Goal: Task Accomplishment & Management: Contribute content

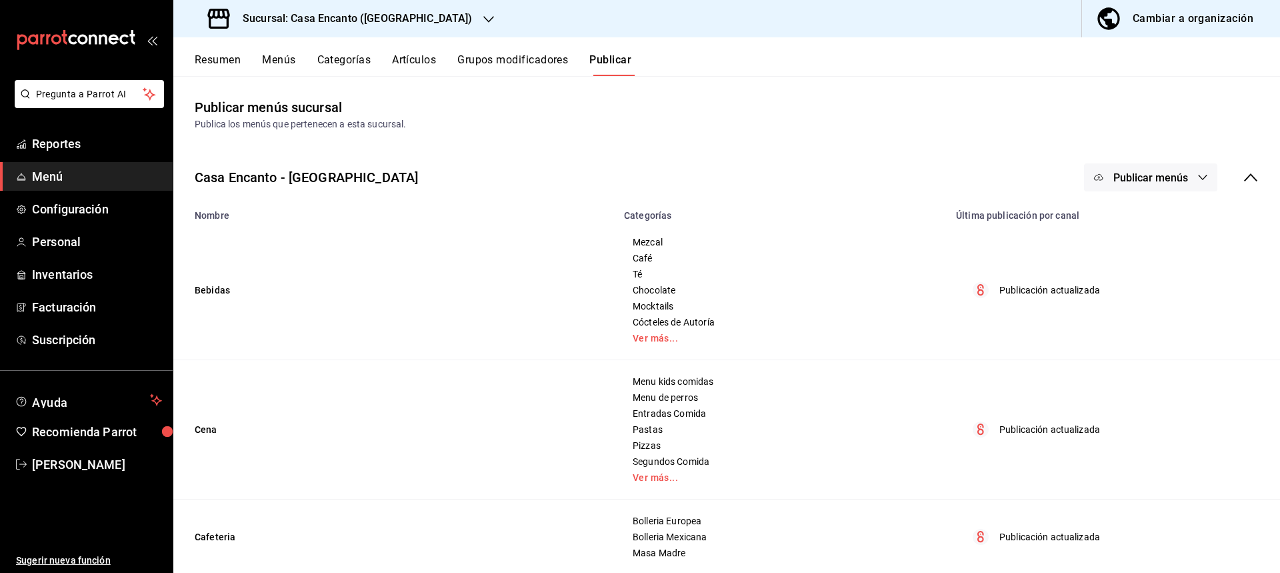
click at [415, 63] on button "Artículos" at bounding box center [414, 64] width 44 height 23
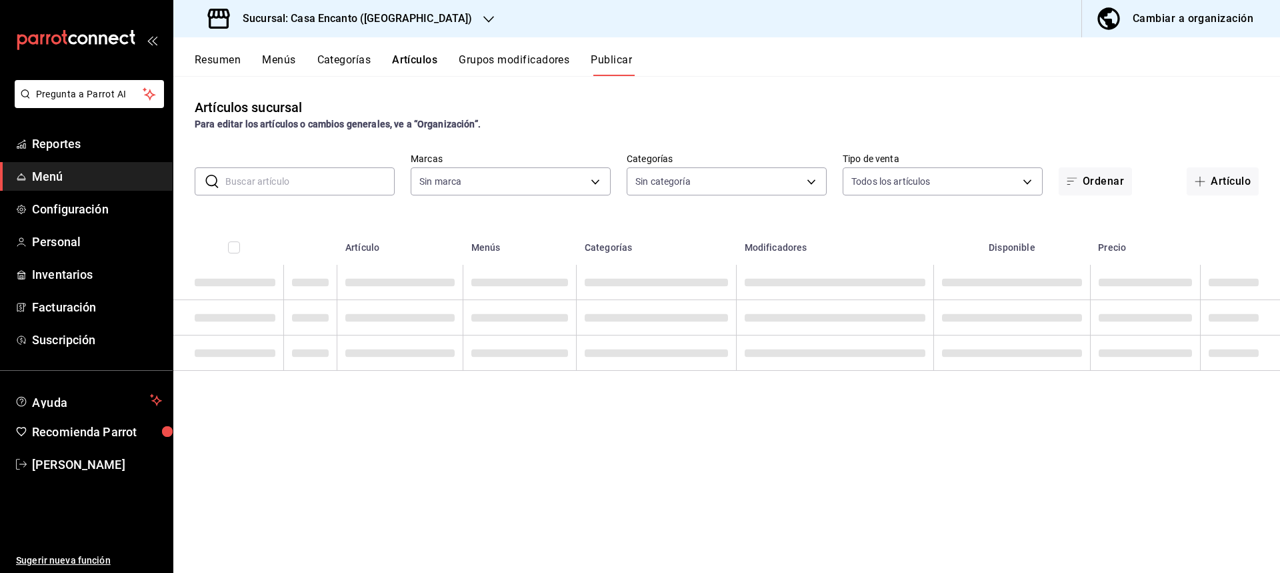
type input "dbeee84c-e3f2-405f-87ec-4bd3096e6bed"
type input "c34433a3-9c9a-45f0-845c-32576d181285,27d5a01d-a4d8-46a4-810e-01381fcd00fd,adee7…"
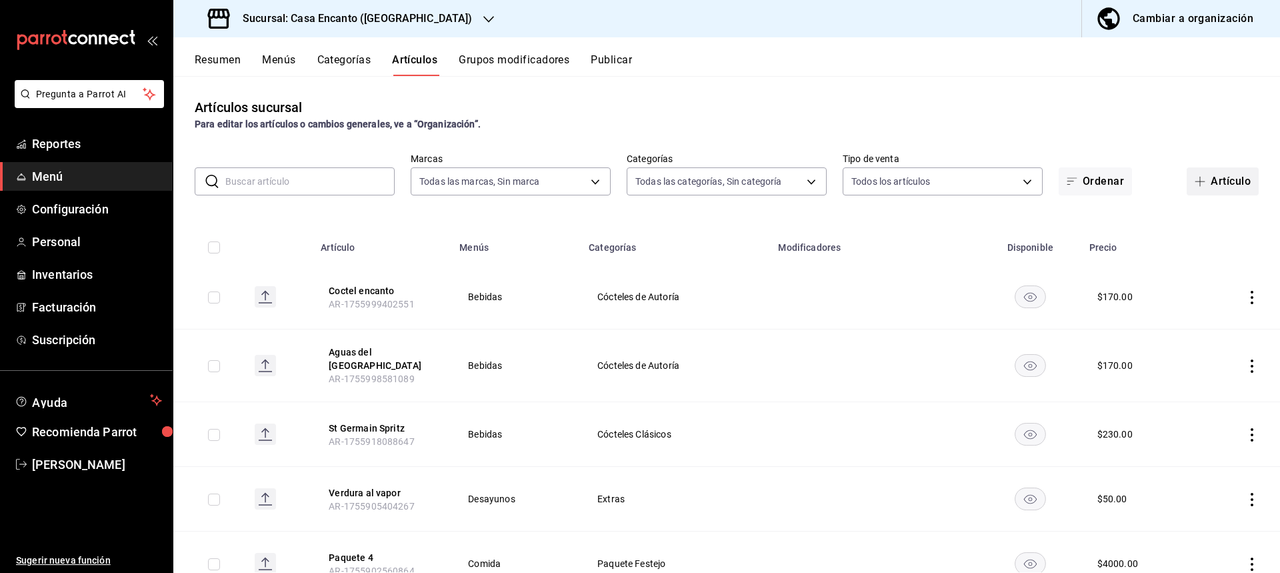
click at [1219, 179] on button "Artículo" at bounding box center [1223, 181] width 72 height 28
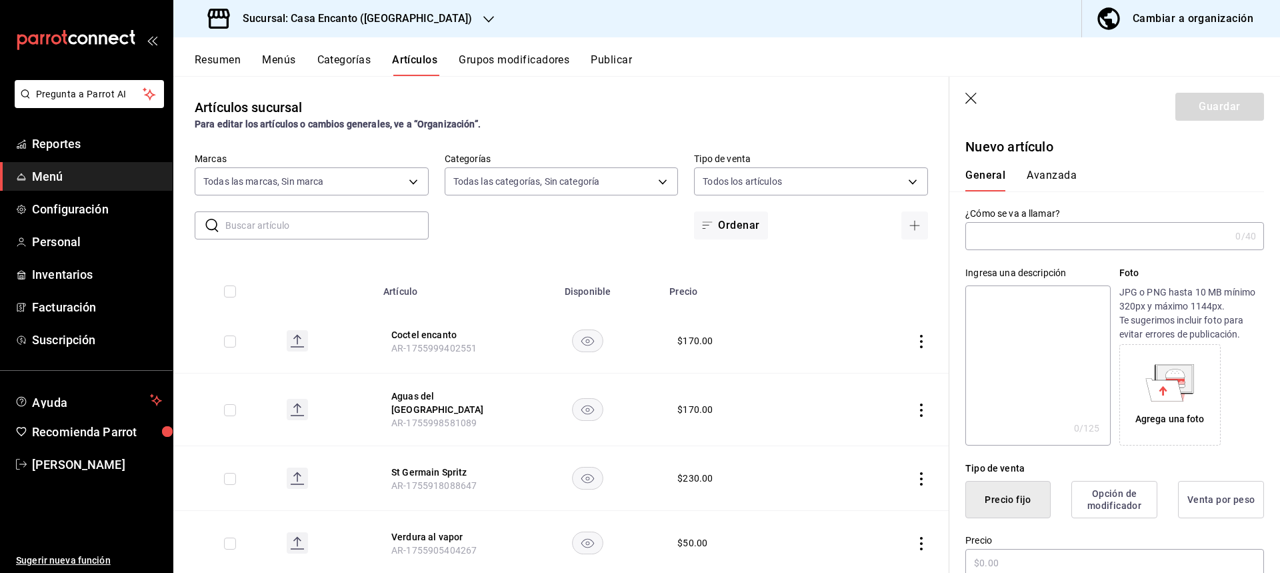
type input "AR-1756001661255"
drag, startPoint x: 976, startPoint y: 241, endPoint x: 993, endPoint y: 248, distance: 18.2
click at [977, 241] on input "paq rosas" at bounding box center [1095, 236] width 259 height 27
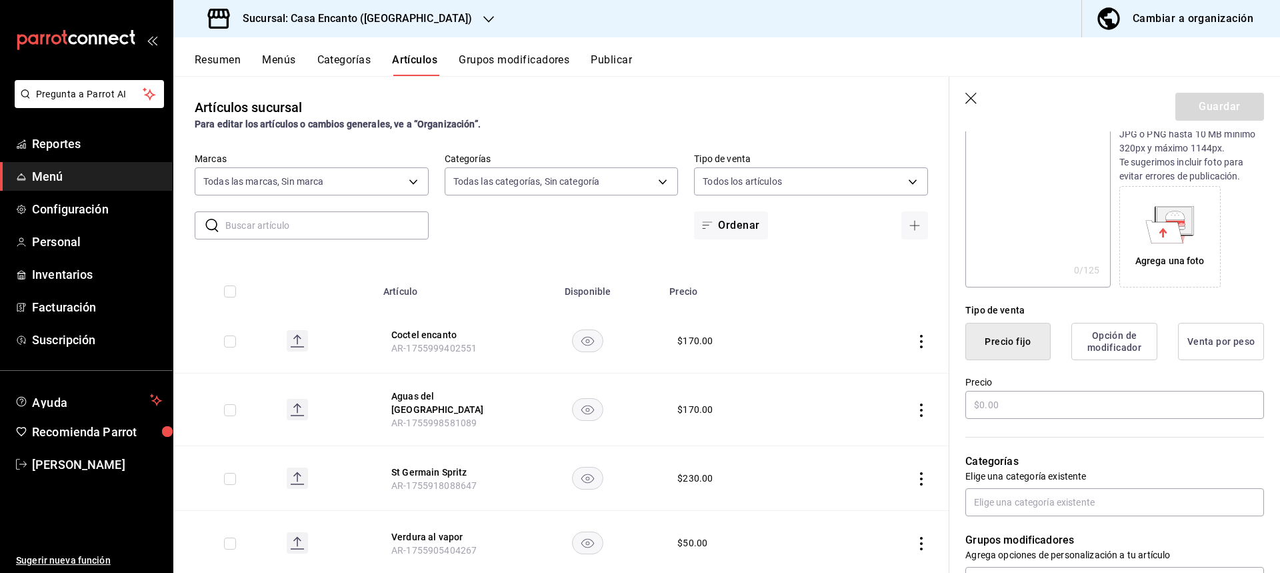
scroll to position [200, 0]
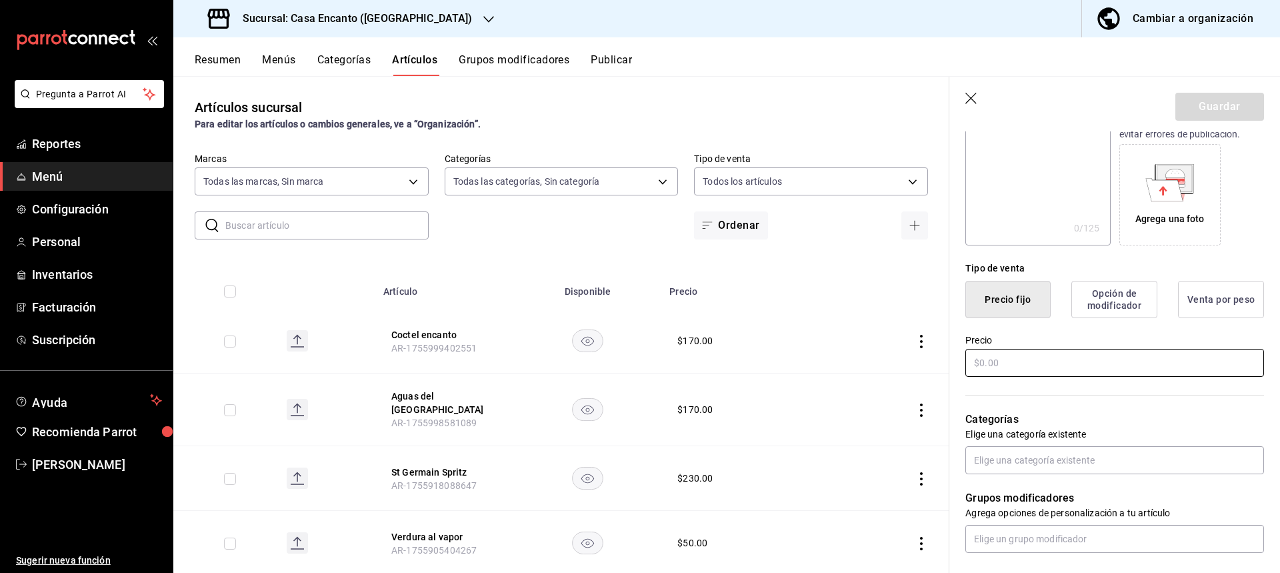
type input "Paq rosas"
drag, startPoint x: 1056, startPoint y: 369, endPoint x: 1091, endPoint y: 431, distance: 71.4
click at [1092, 431] on div "¿Cómo se va a llamar? Paq rosas 10 /40 ¿Cómo se va a llamar? Ingresa una descri…" at bounding box center [1107, 415] width 315 height 848
click at [1058, 366] on input "text" at bounding box center [1115, 363] width 299 height 28
type input "$700.00"
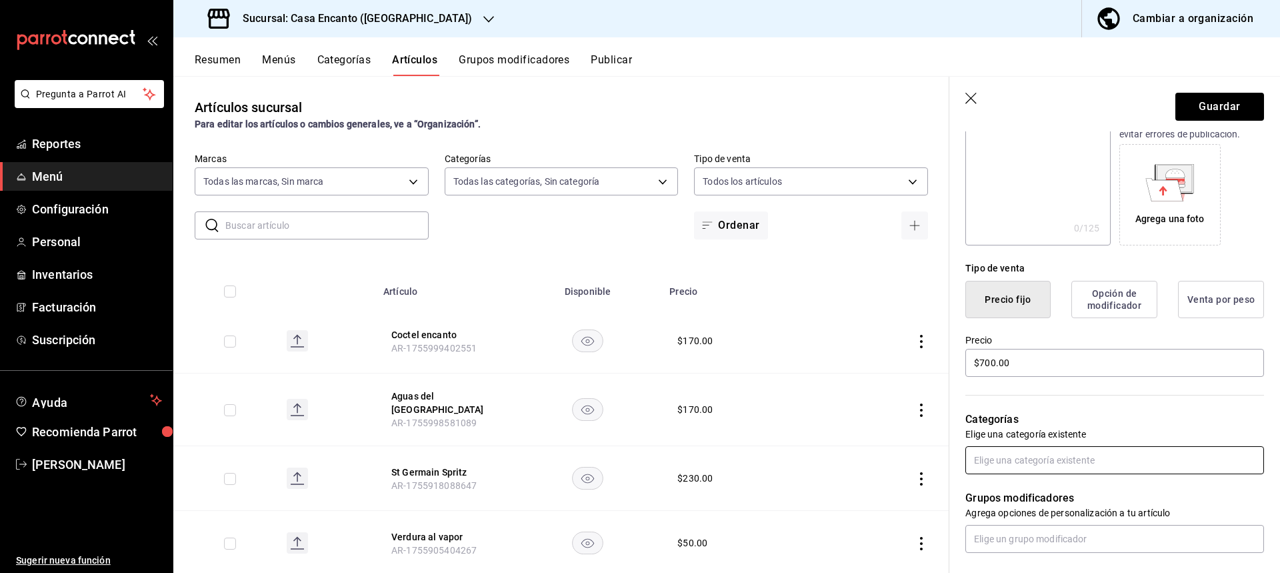
click at [1030, 464] on input "text" at bounding box center [1115, 460] width 299 height 28
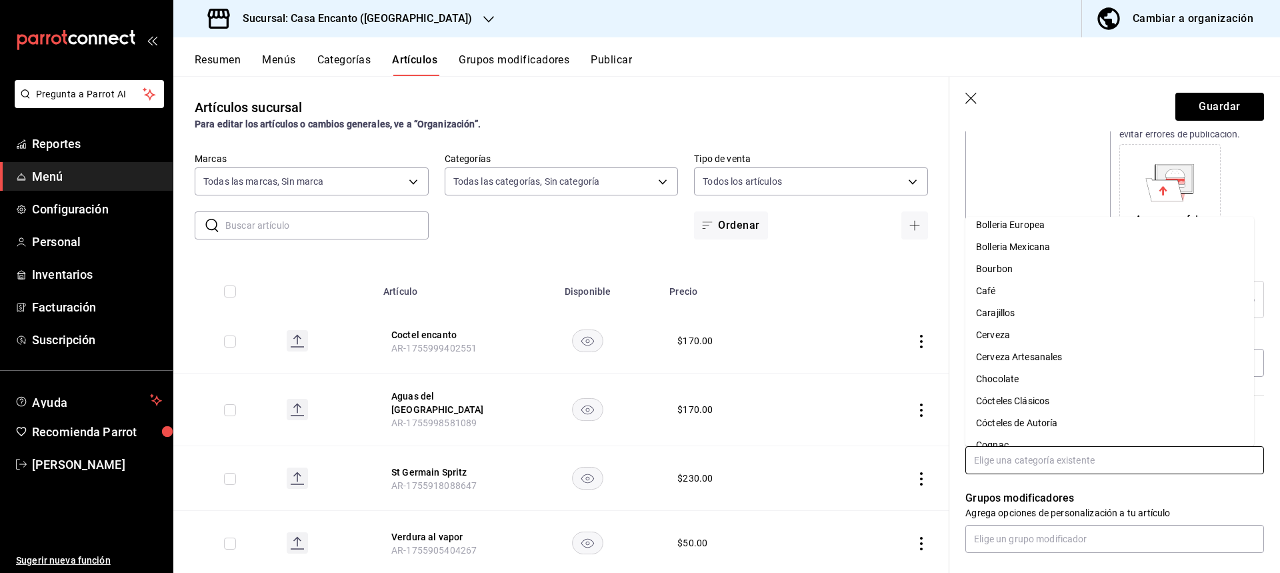
scroll to position [133, 0]
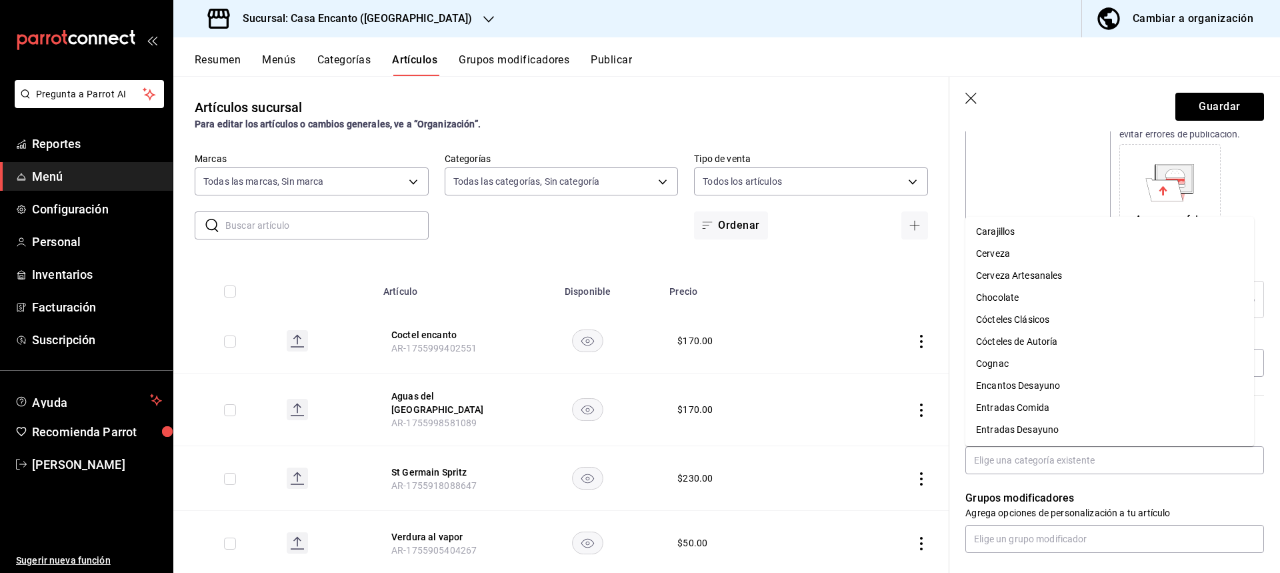
click at [972, 99] on icon "button" at bounding box center [971, 98] width 11 height 11
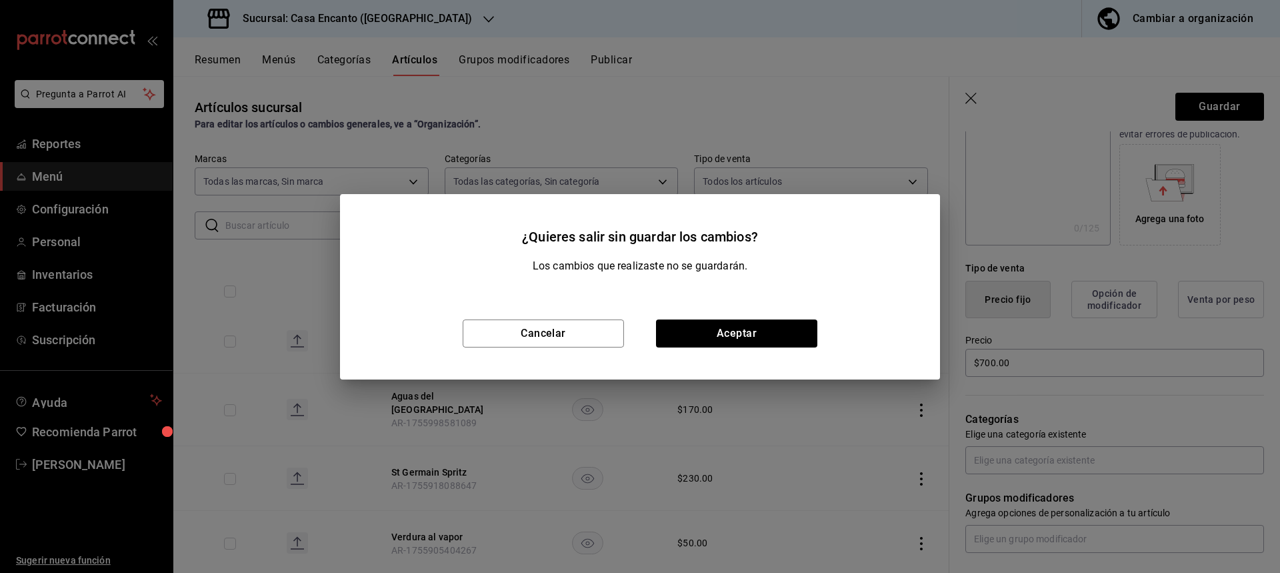
click at [972, 99] on div "¿Quieres salir sin guardar los cambios? Los cambios que realizaste no se guarda…" at bounding box center [640, 286] width 1280 height 573
click at [763, 339] on button "Aceptar" at bounding box center [736, 333] width 161 height 28
